Goal: Information Seeking & Learning: Learn about a topic

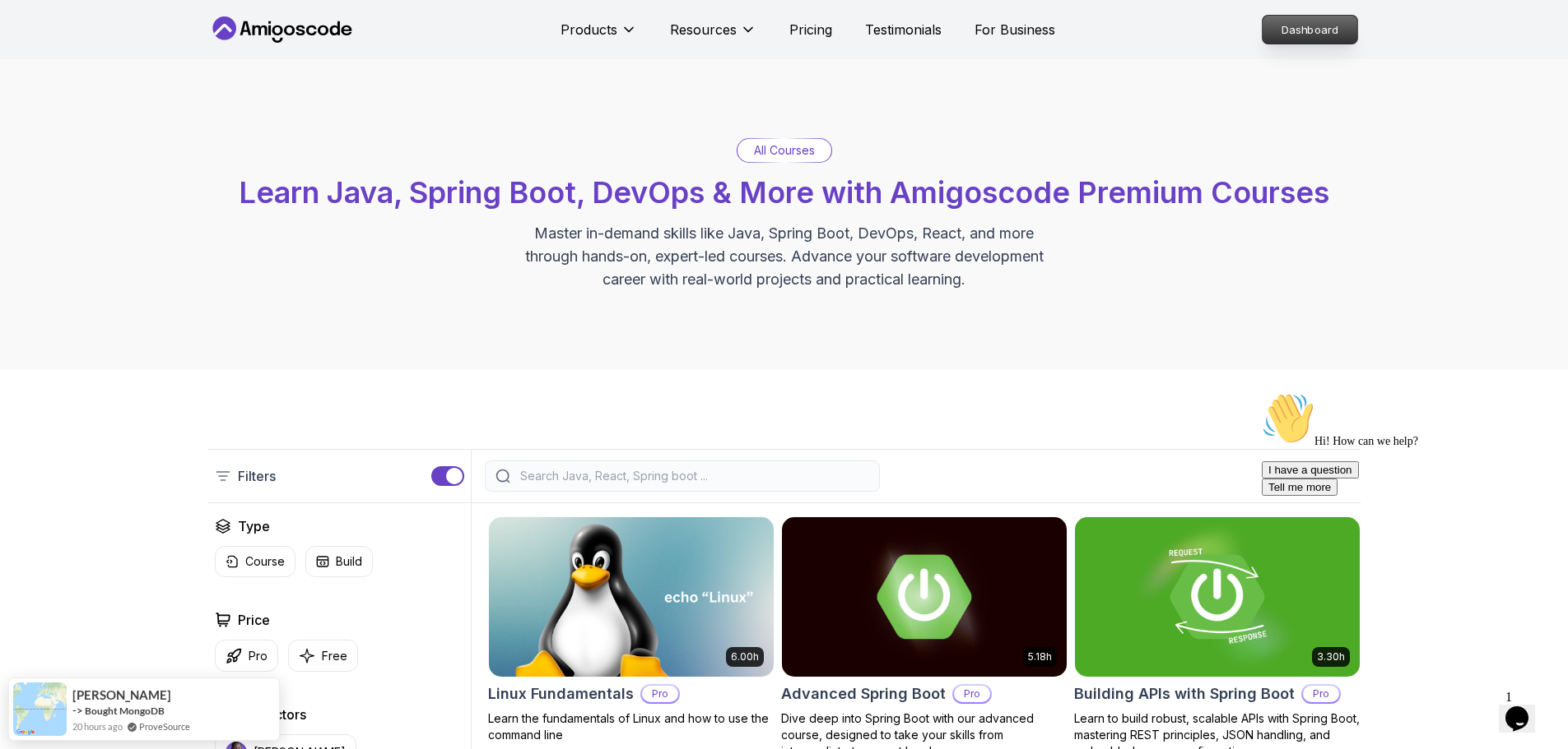
click at [1282, 29] on p "Dashboard" at bounding box center [1310, 29] width 95 height 28
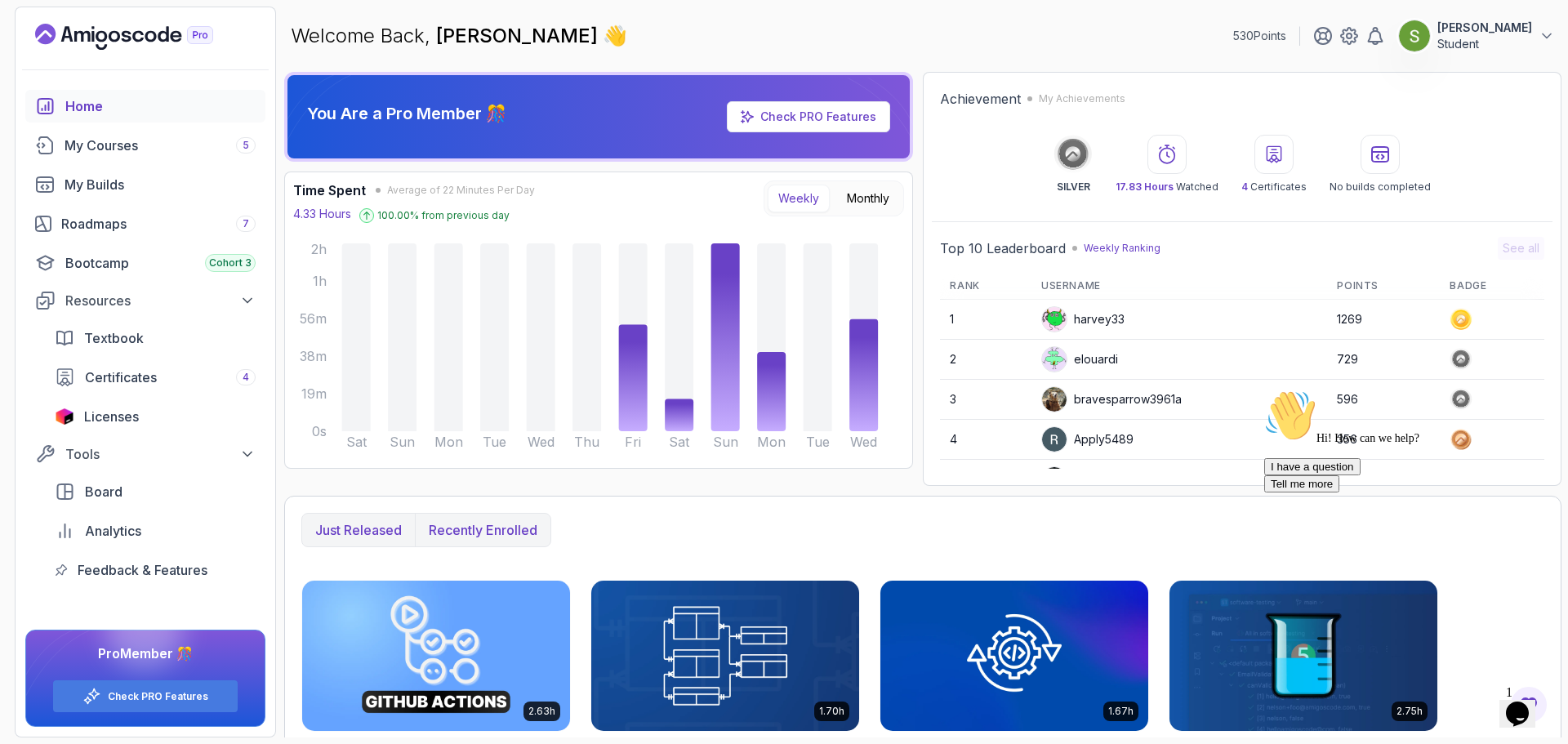
click at [528, 521] on p "Recently enrolled" at bounding box center [483, 530] width 108 height 19
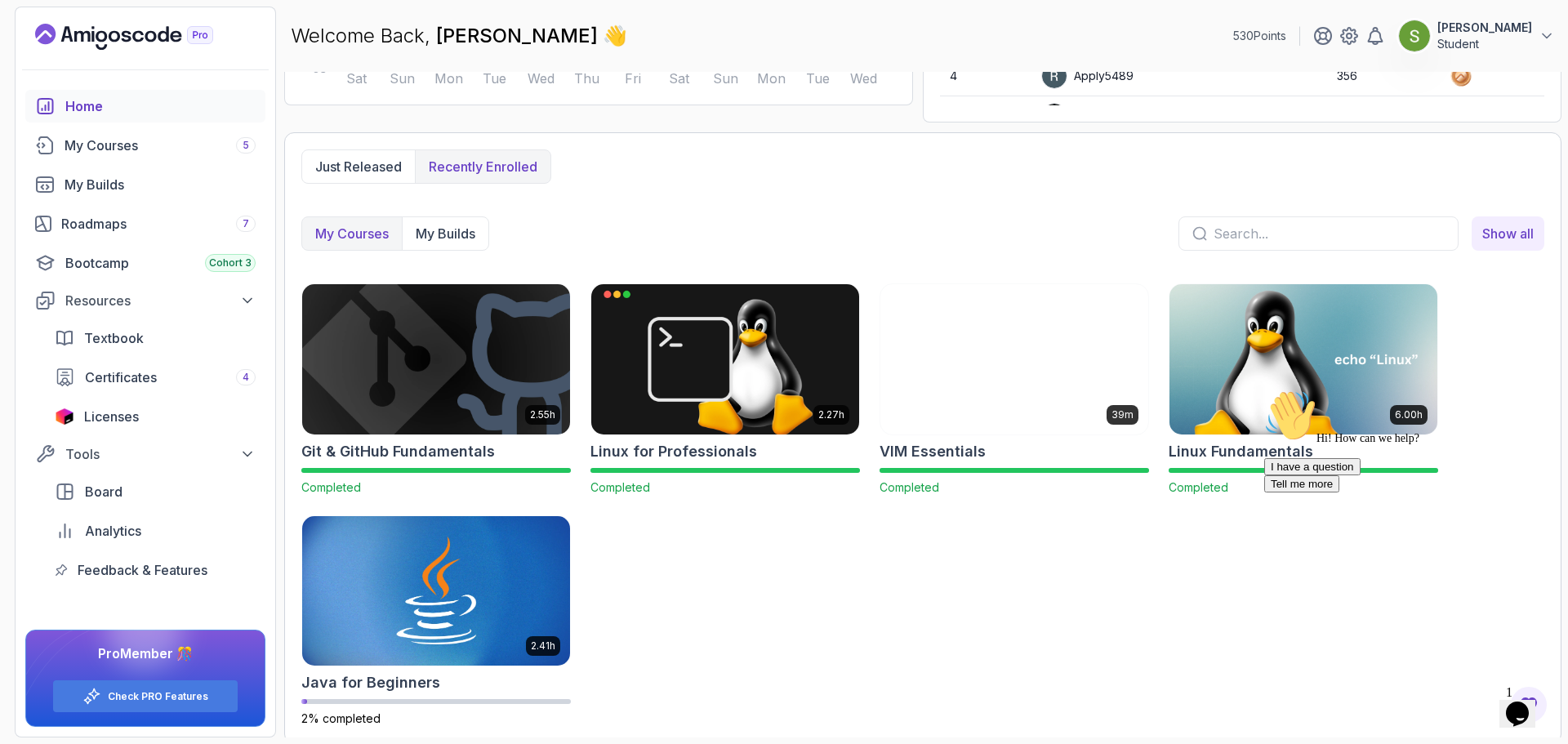
scroll to position [371, 0]
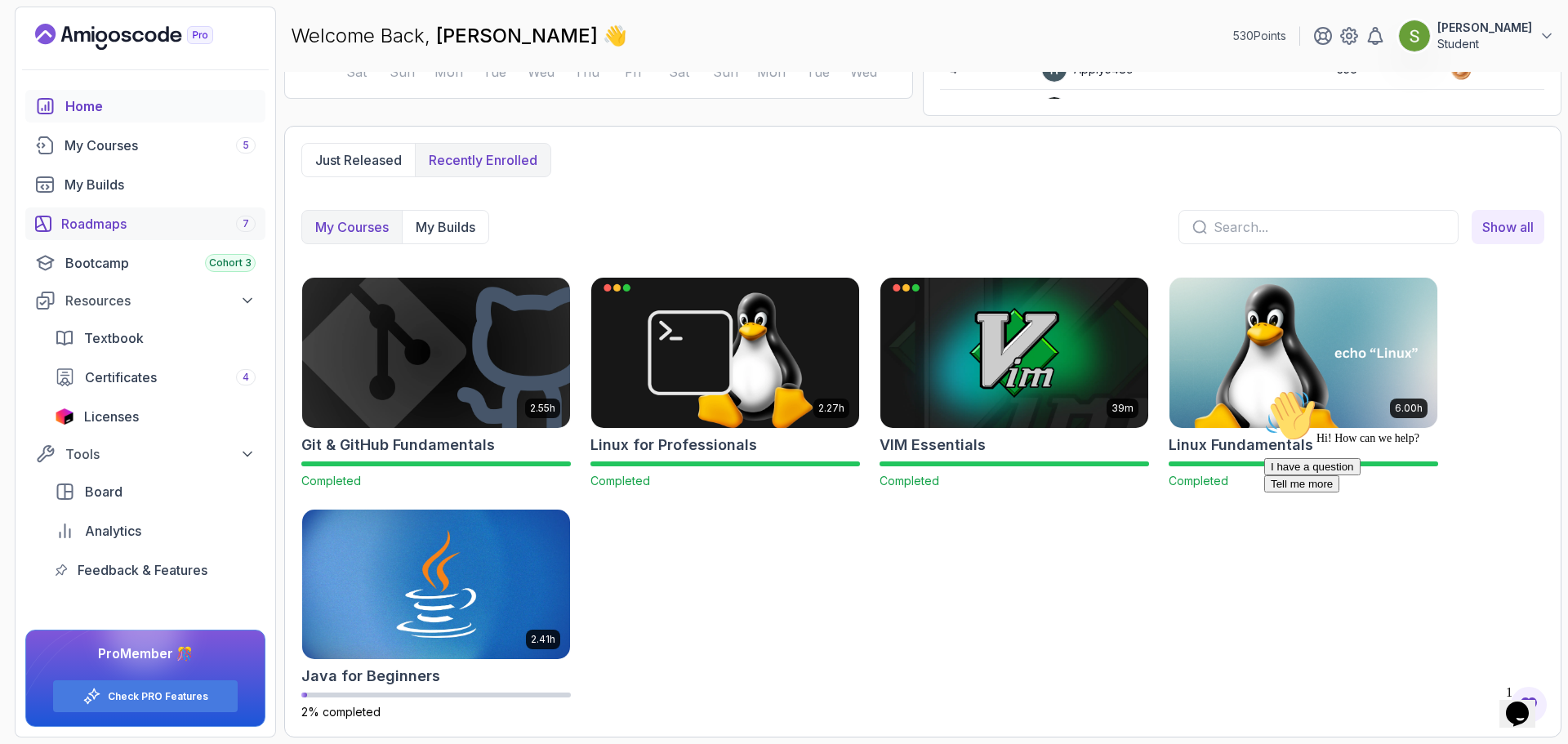
click at [186, 222] on div "Roadmaps 7" at bounding box center [158, 224] width 195 height 19
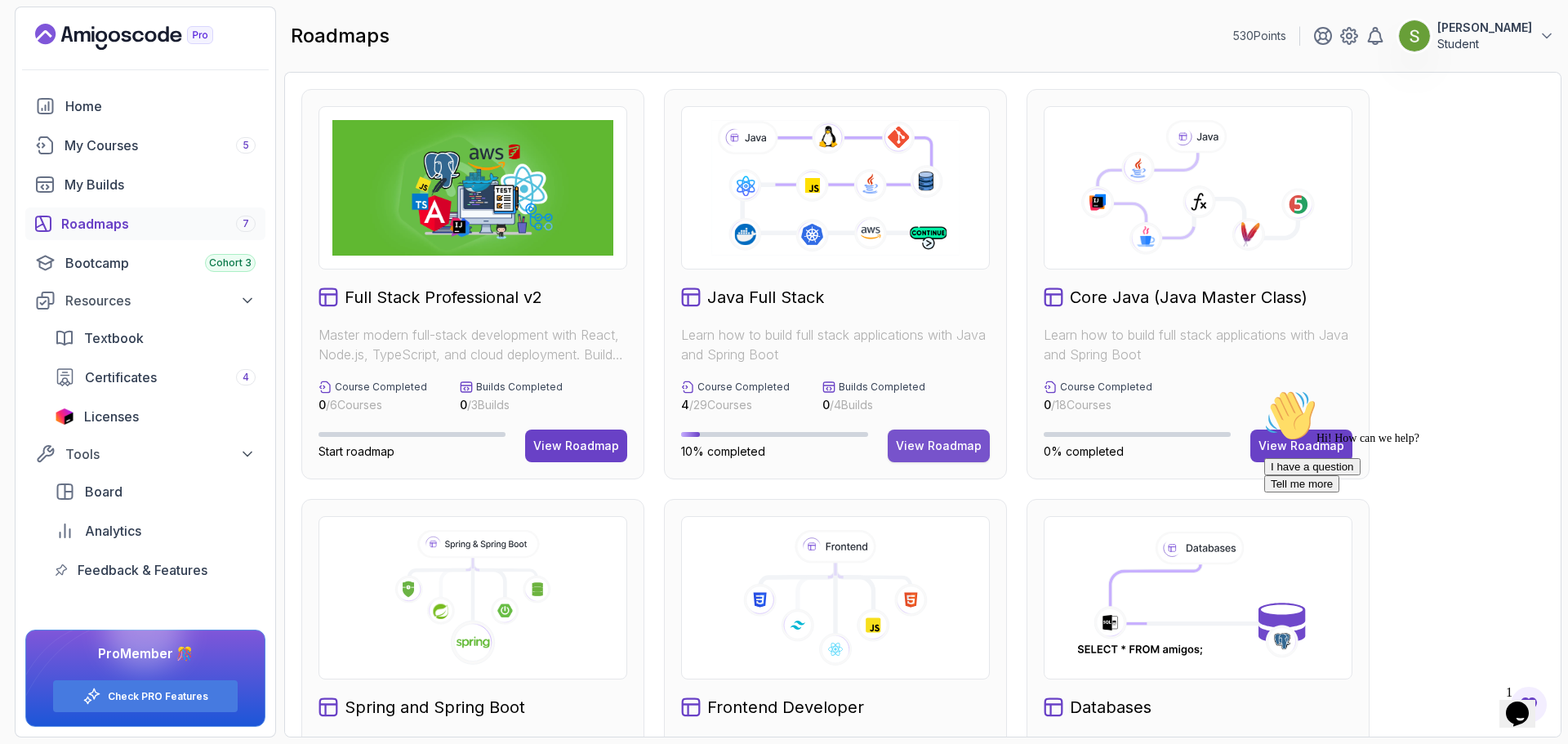
click at [944, 446] on div "View Roadmap" at bounding box center [938, 445] width 85 height 16
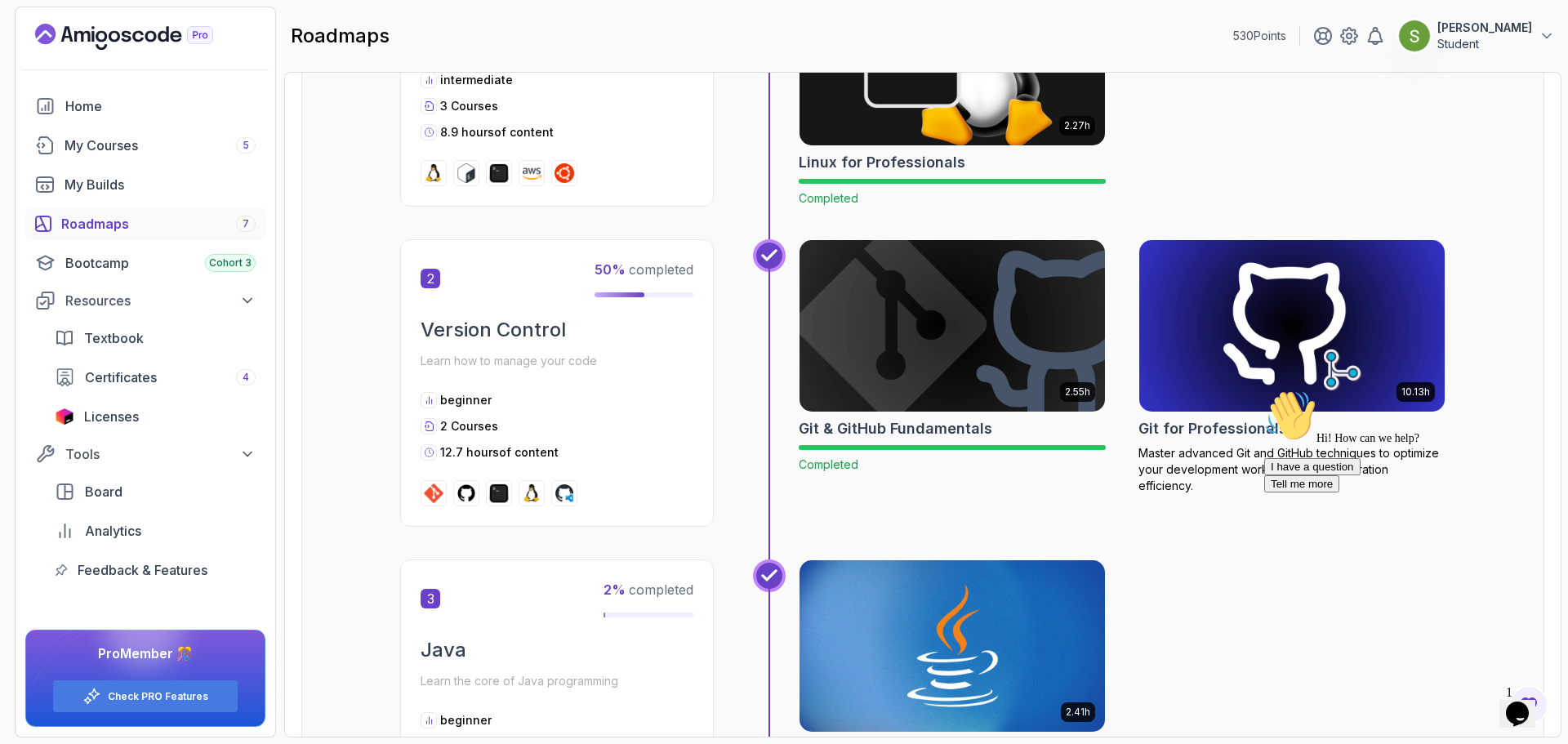
scroll to position [717, 0]
click at [1336, 338] on img at bounding box center [1293, 325] width 321 height 180
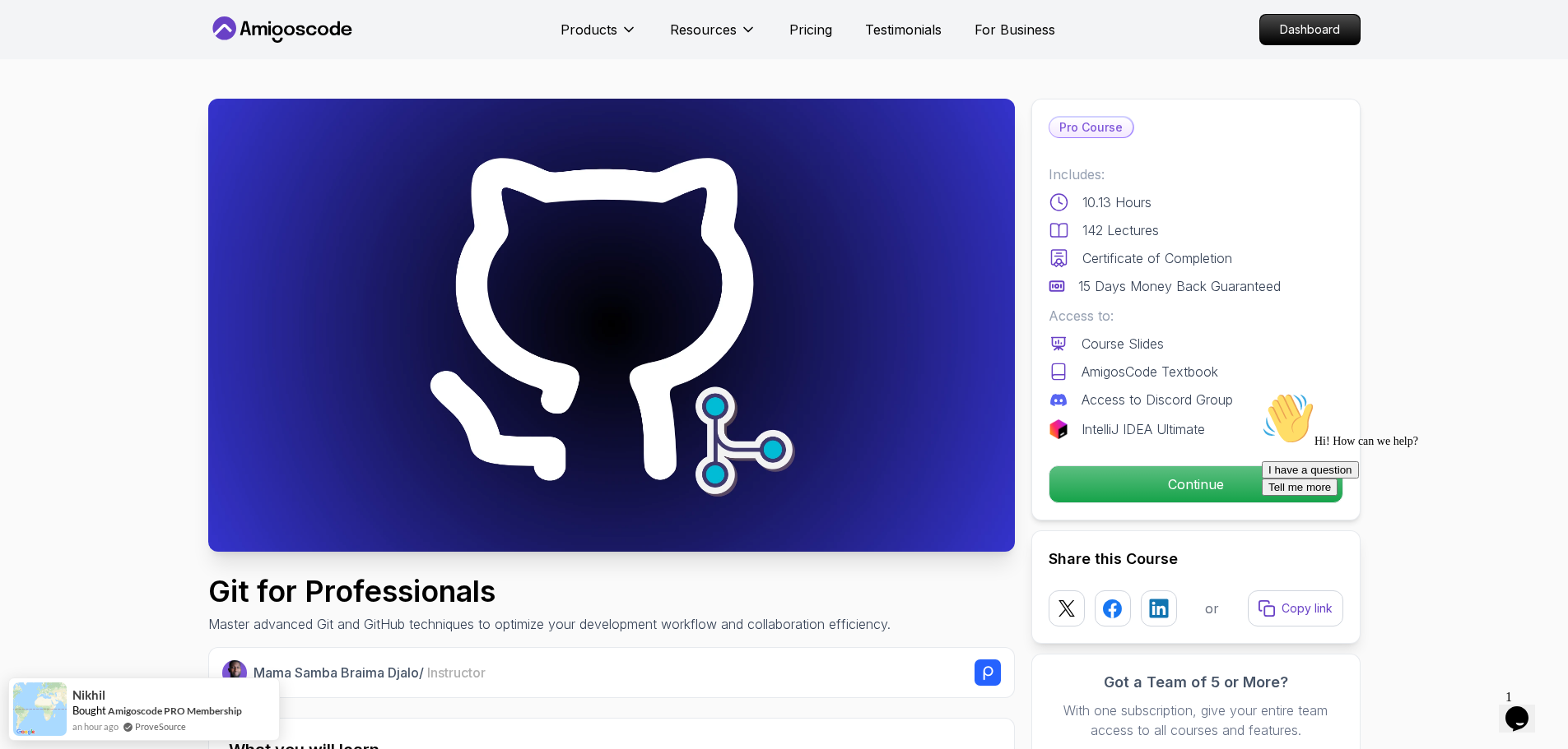
click at [1163, 503] on div "Continue" at bounding box center [1195, 484] width 295 height 38
click at [1196, 486] on p "Continue" at bounding box center [1195, 484] width 278 height 35
click at [1297, 392] on div at bounding box center [1409, 392] width 296 height 0
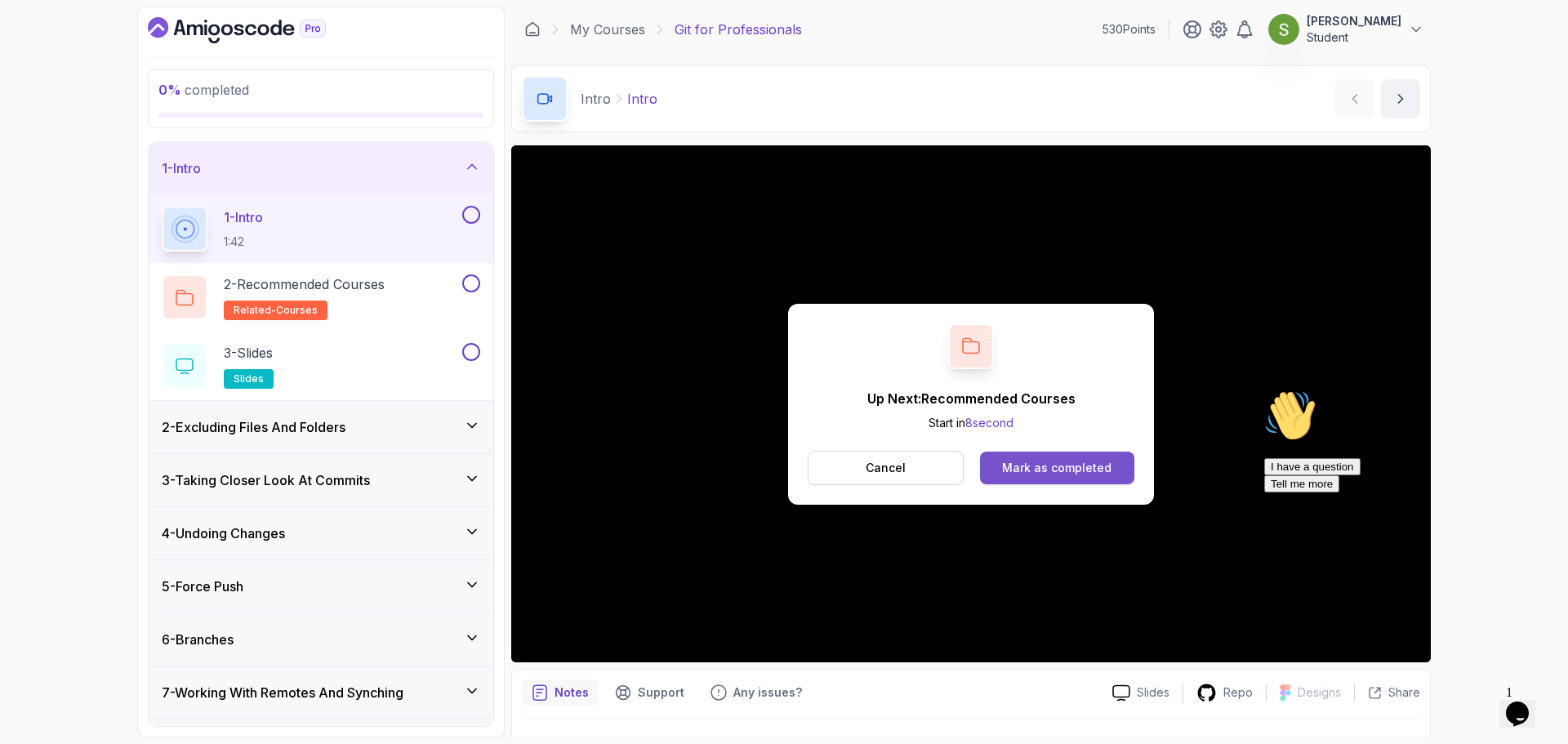
click at [1050, 460] on div "Mark as completed" at bounding box center [1057, 468] width 109 height 16
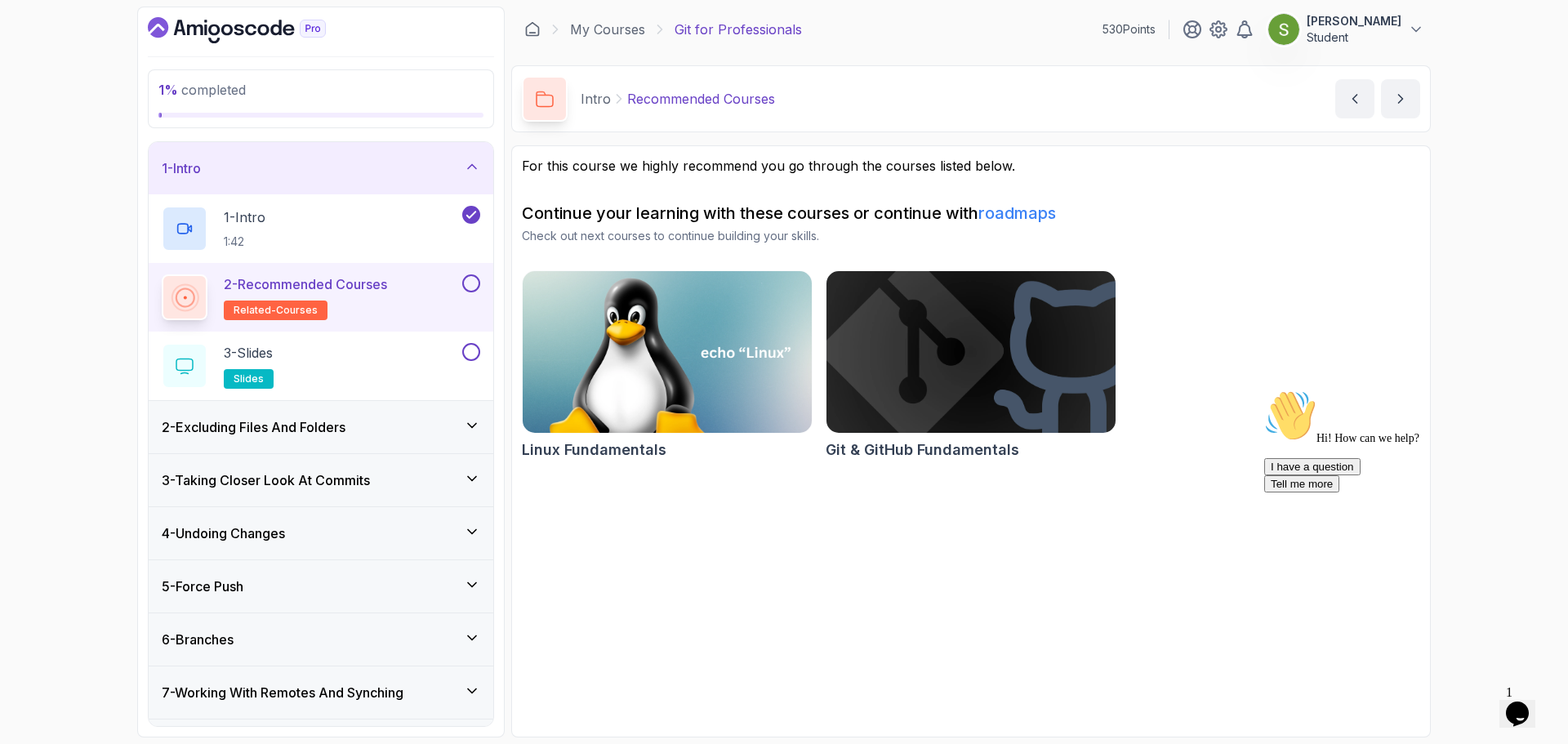
click at [472, 280] on button at bounding box center [471, 283] width 18 height 18
click at [368, 362] on div "3 - Slides slides" at bounding box center [311, 366] width 297 height 46
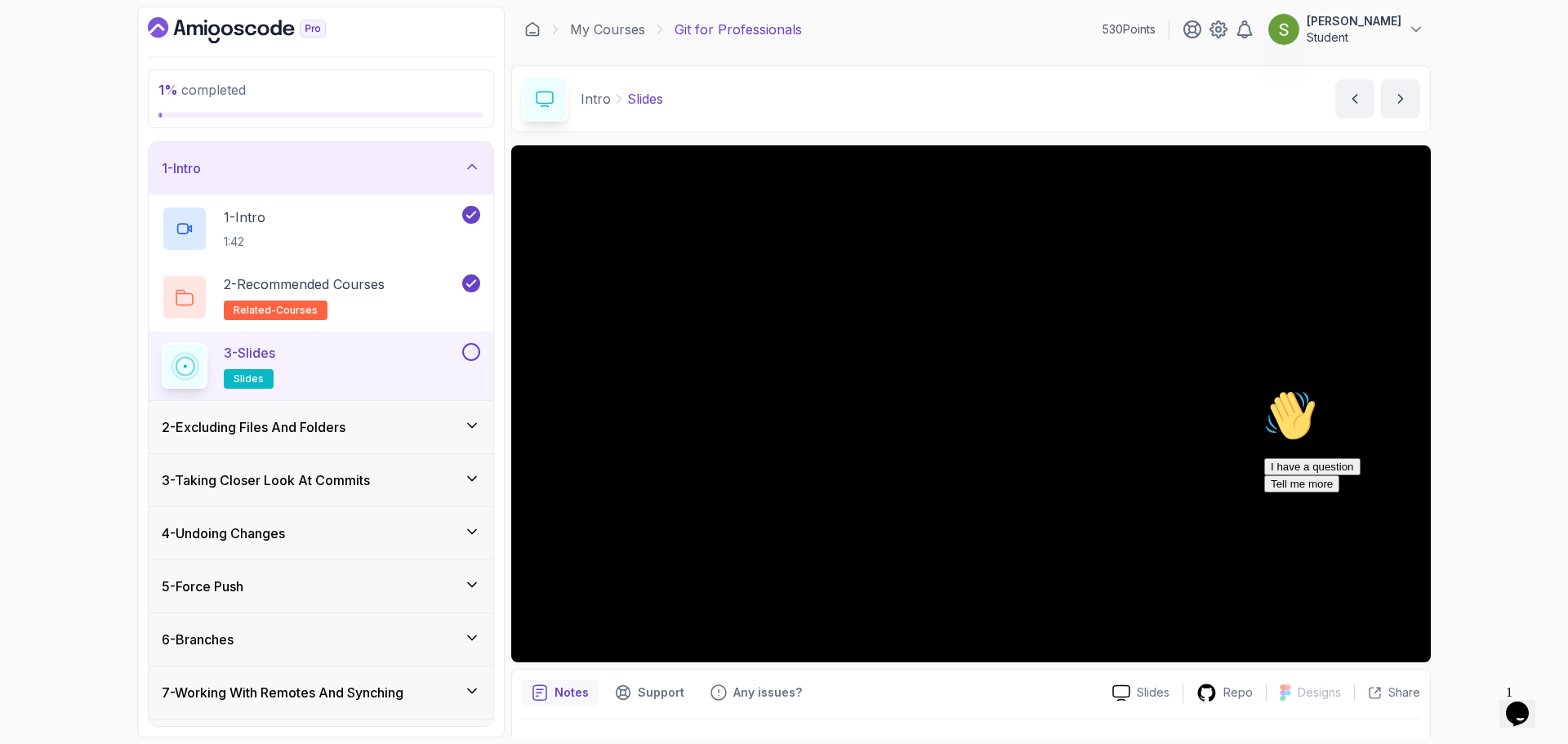
click at [1265, 390] on icon "Chat attention grabber" at bounding box center [1265, 390] width 0 height 0
click at [1474, 702] on icon "Close" at bounding box center [1474, 708] width 0 height 13
